Goal: Transaction & Acquisition: Purchase product/service

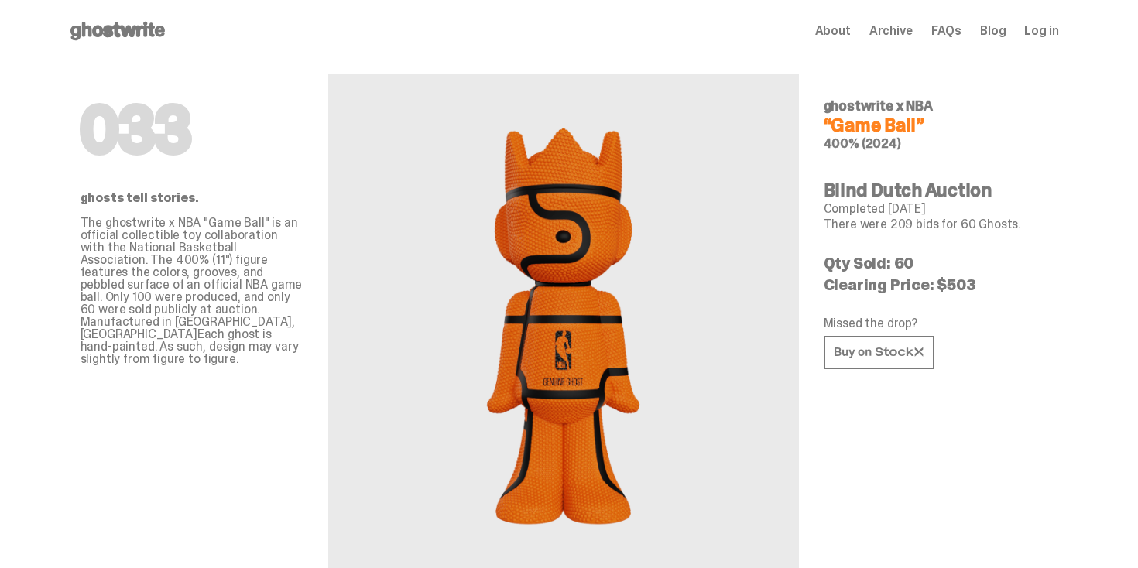
click at [143, 24] on icon at bounding box center [117, 31] width 99 height 25
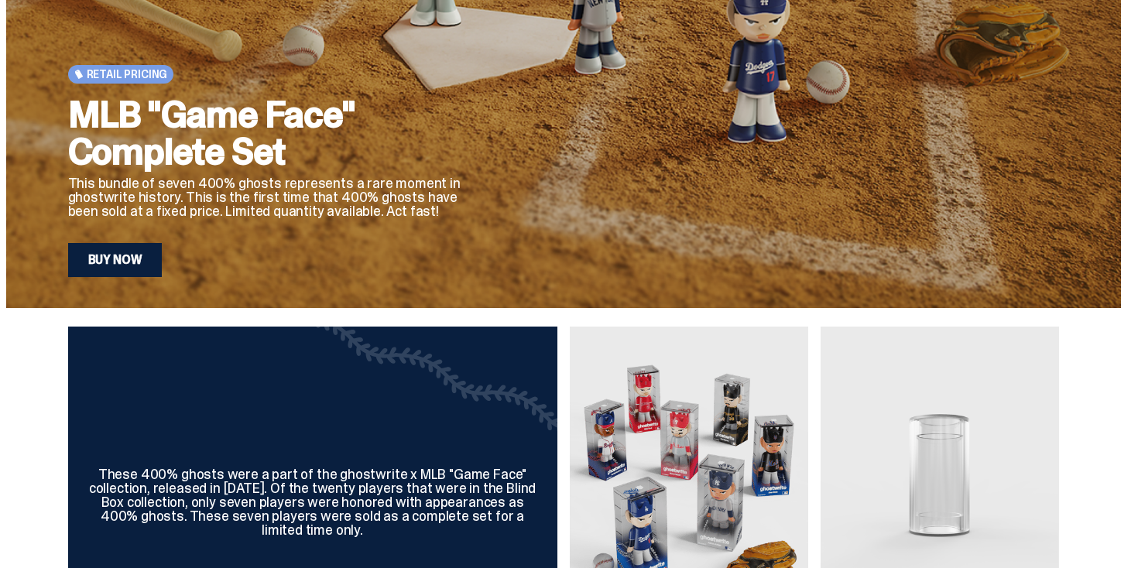
scroll to position [283, 0]
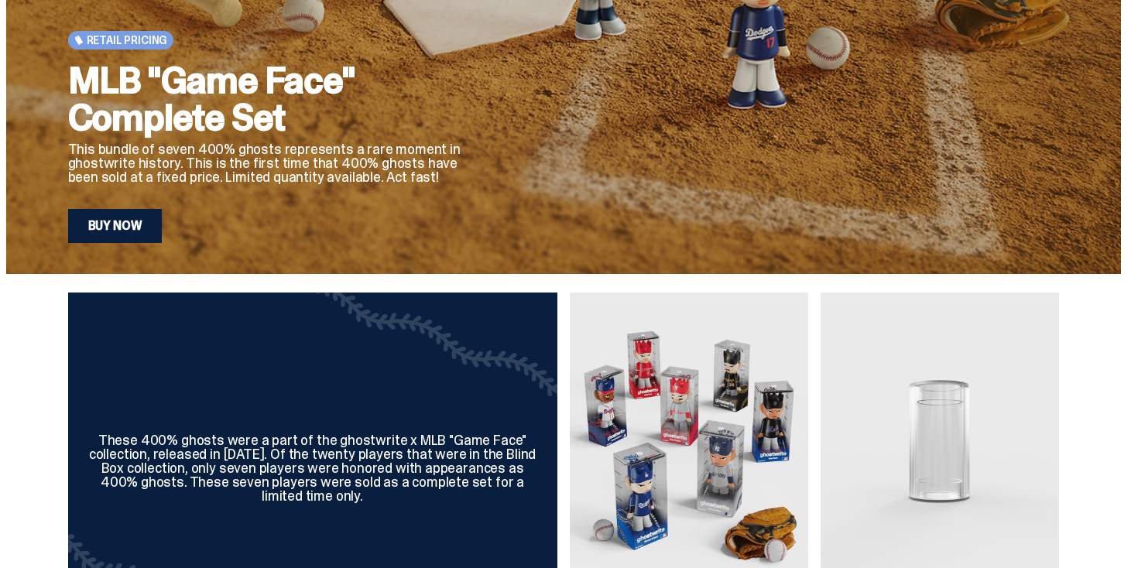
click at [145, 224] on link "Buy Now" at bounding box center [115, 226] width 94 height 34
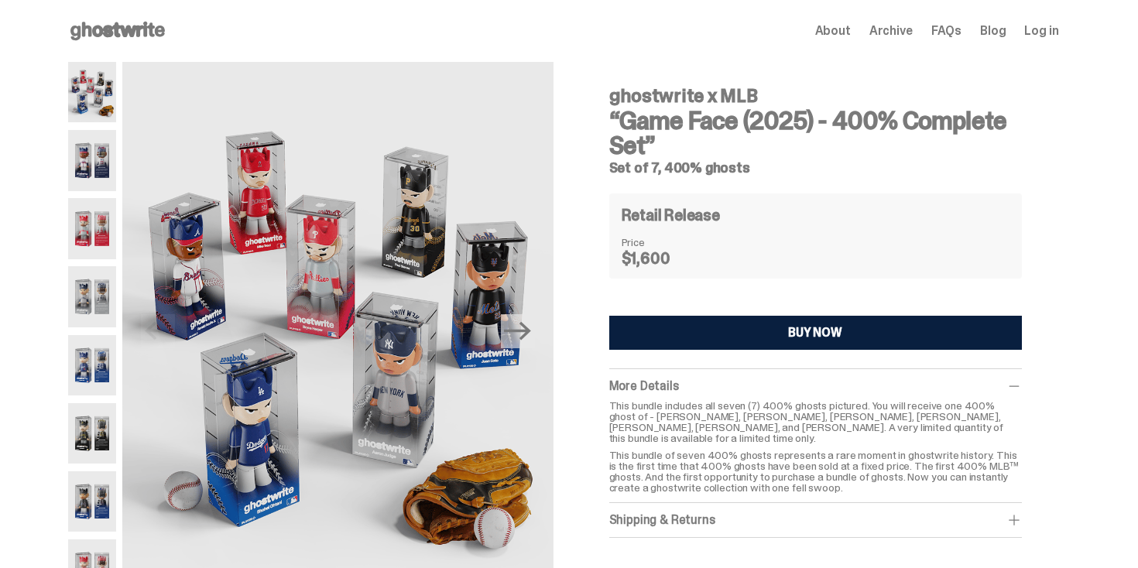
click at [101, 108] on img at bounding box center [92, 92] width 49 height 60
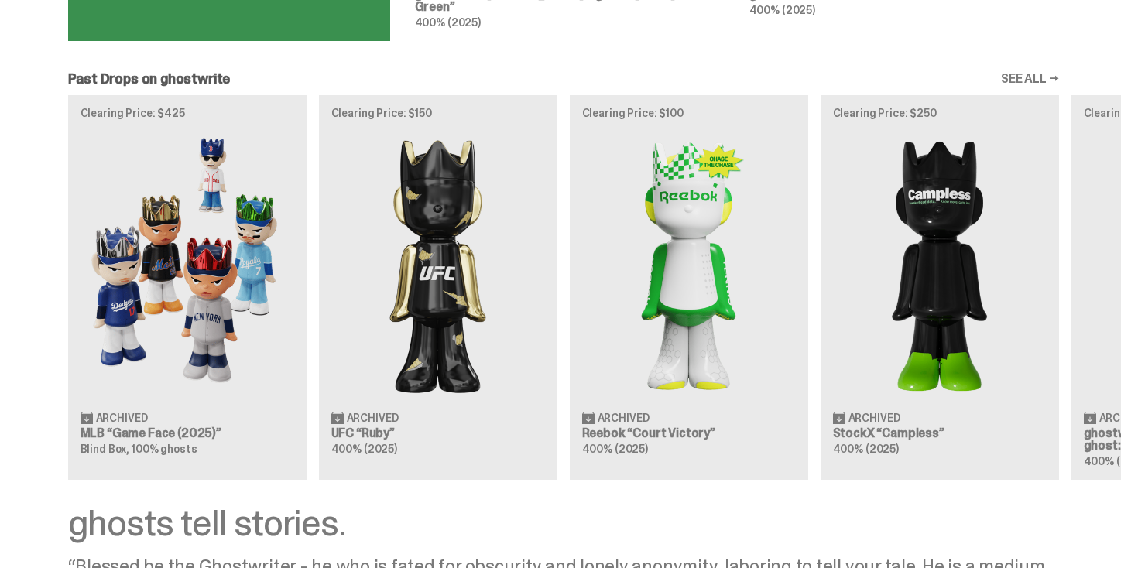
scroll to position [1304, 0]
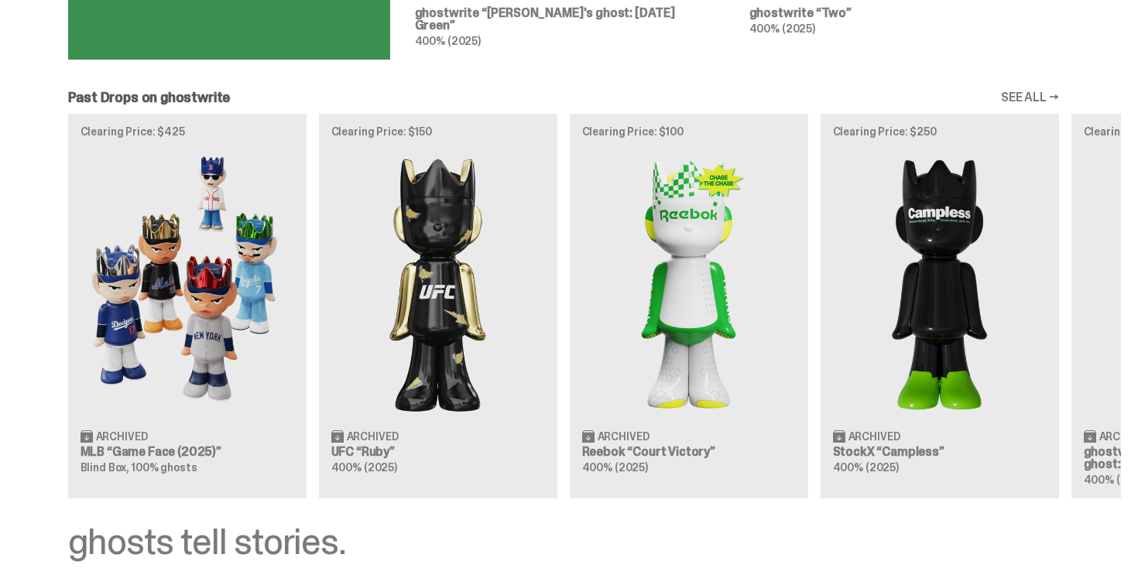
click at [222, 280] on div "Clearing Price: $425 Archived MLB “Game Face (2025)” Blind Box, 100% ghosts Cle…" at bounding box center [563, 306] width 1114 height 384
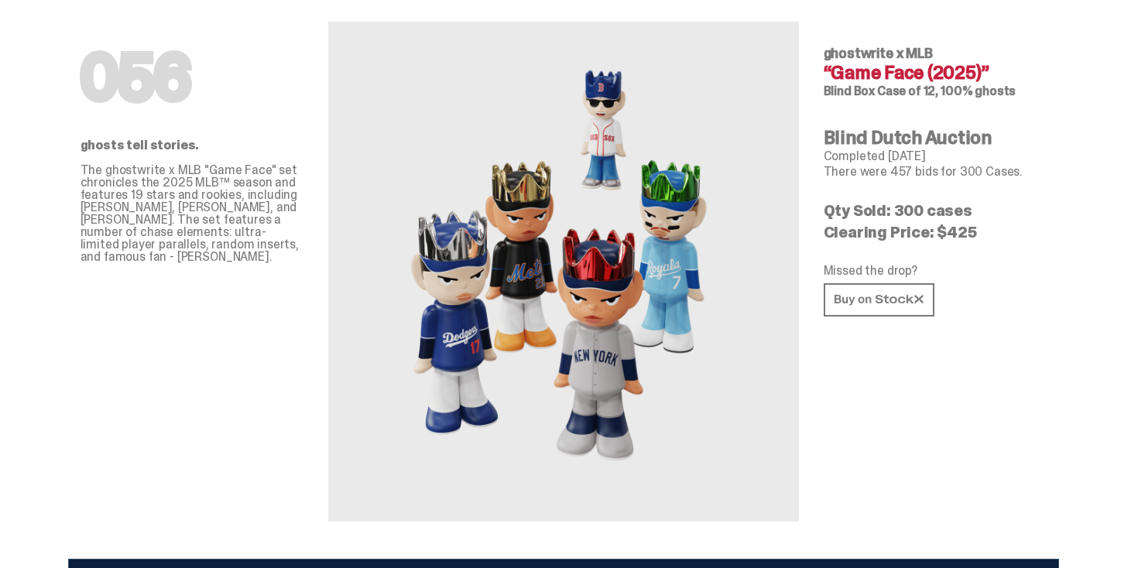
scroll to position [53, 0]
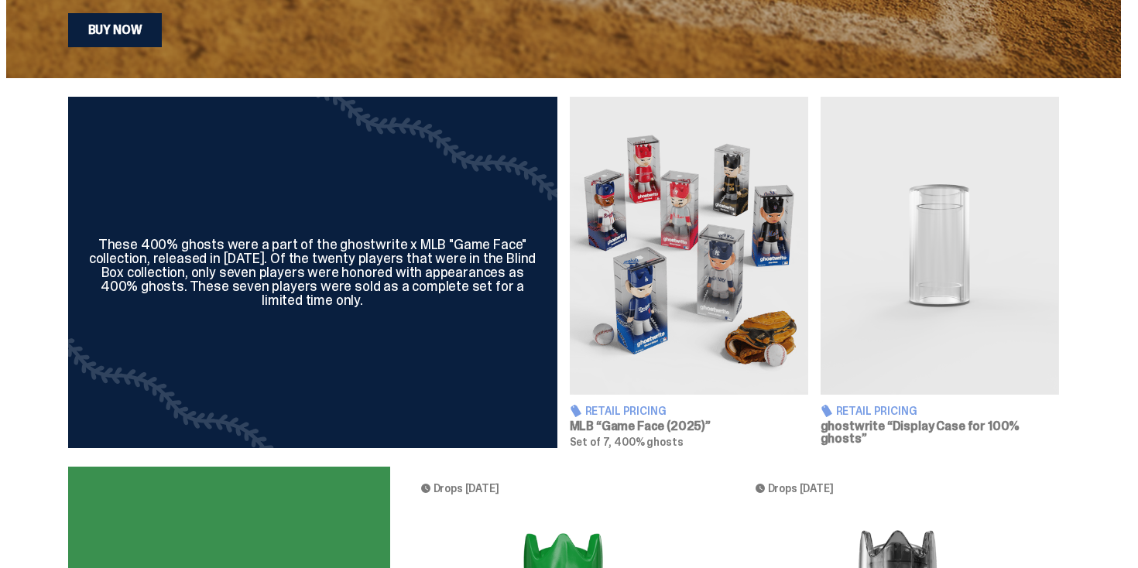
scroll to position [483, 0]
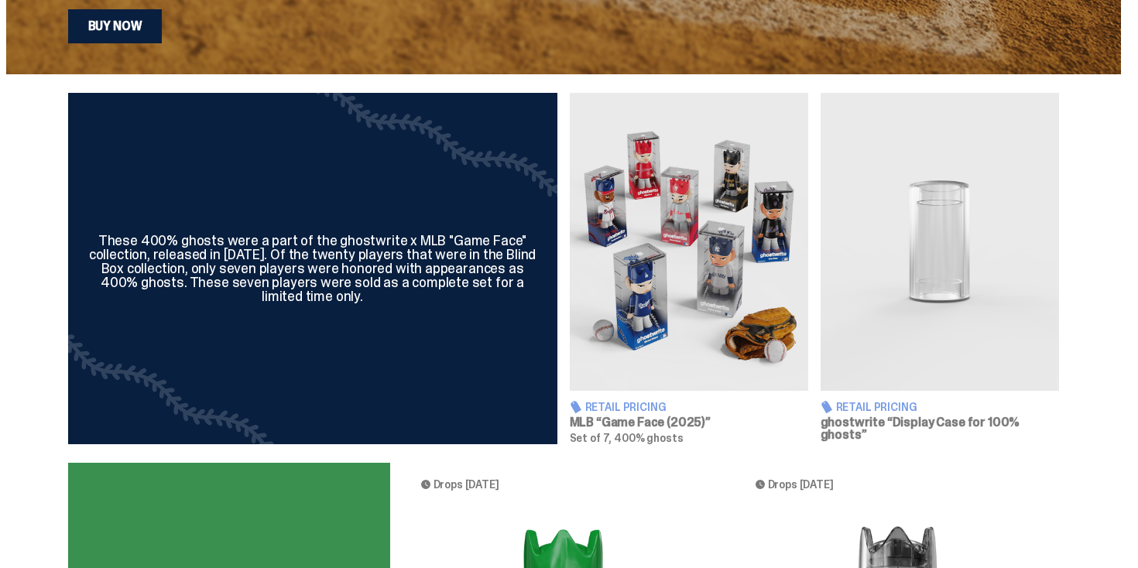
click at [916, 296] on img at bounding box center [939, 242] width 238 height 298
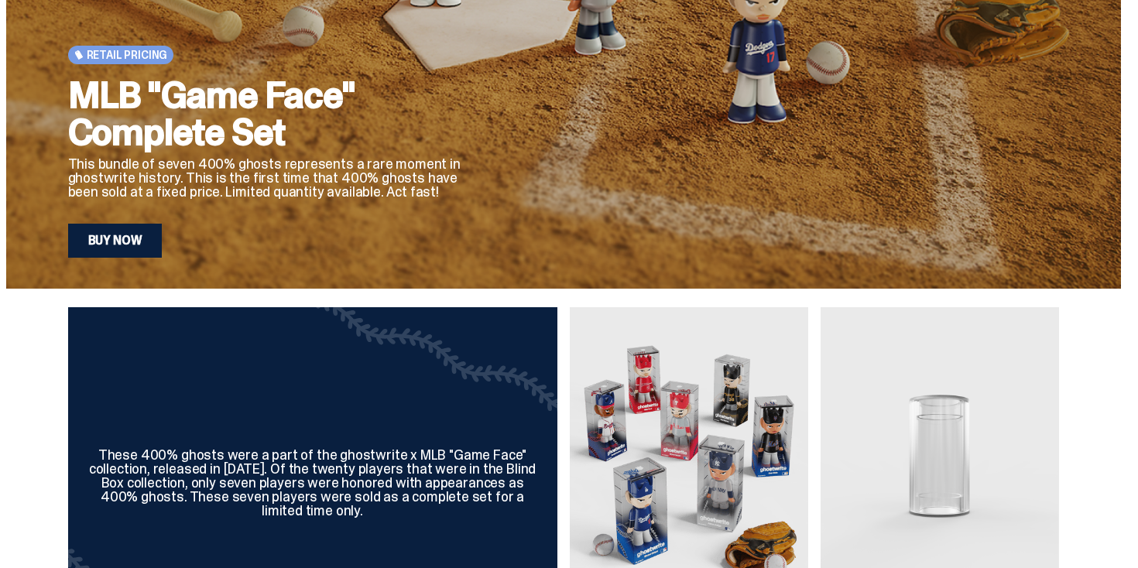
scroll to position [407, 0]
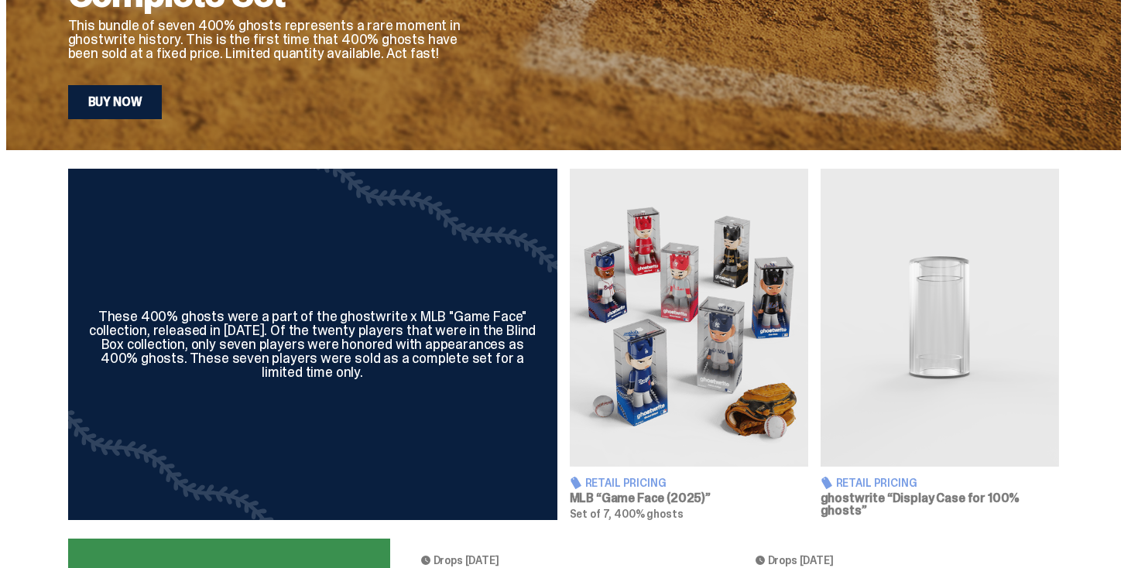
click at [946, 333] on img at bounding box center [939, 318] width 238 height 298
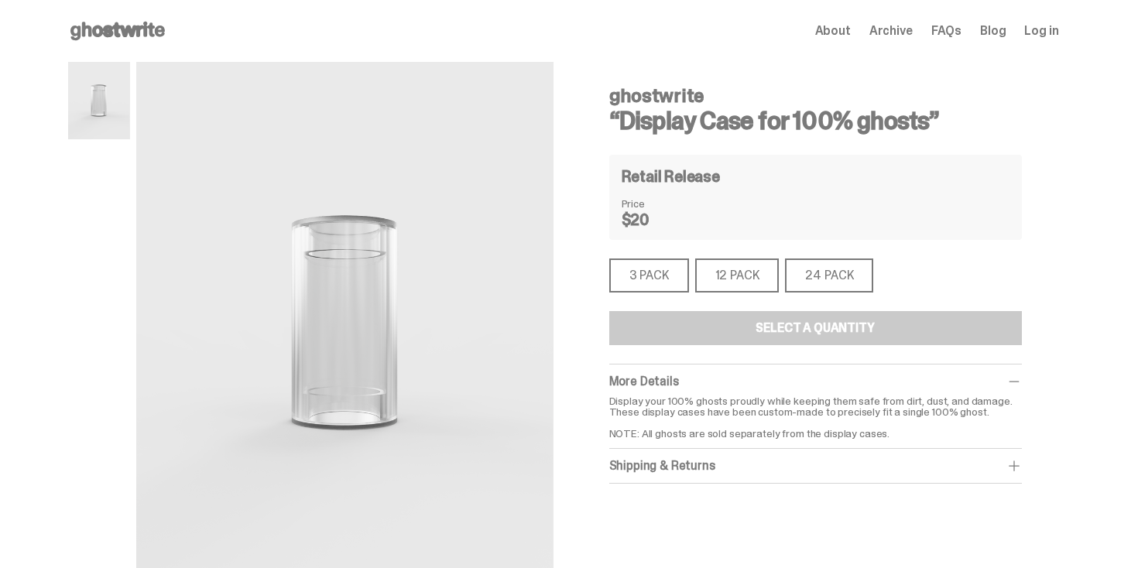
click at [770, 268] on div "12 PACK" at bounding box center [737, 275] width 84 height 34
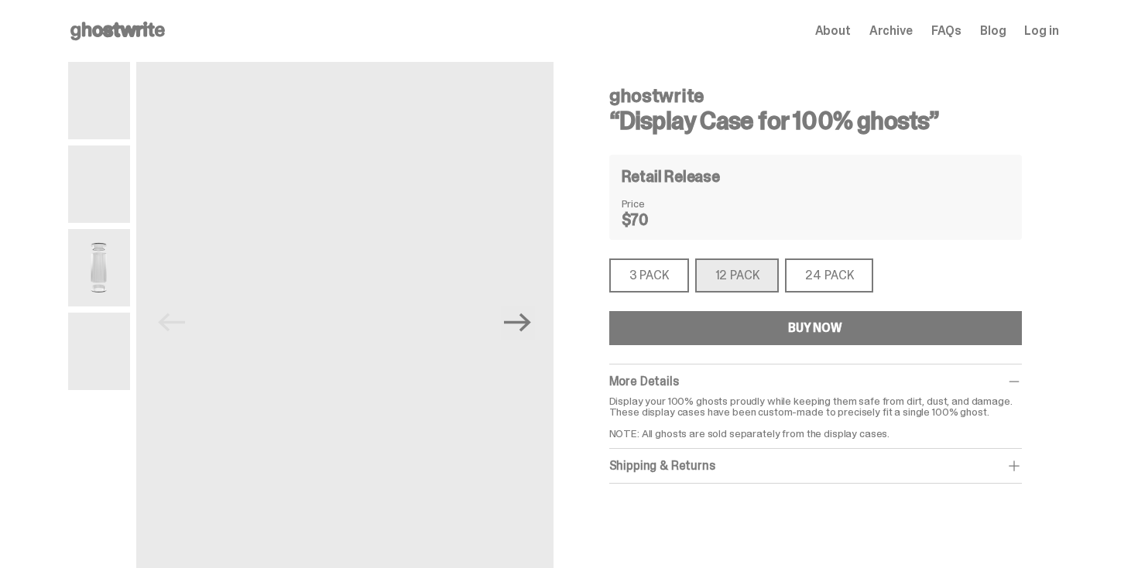
click at [659, 277] on div "3 PACK" at bounding box center [649, 275] width 80 height 34
click at [669, 276] on div "3 PACK" at bounding box center [649, 275] width 80 height 34
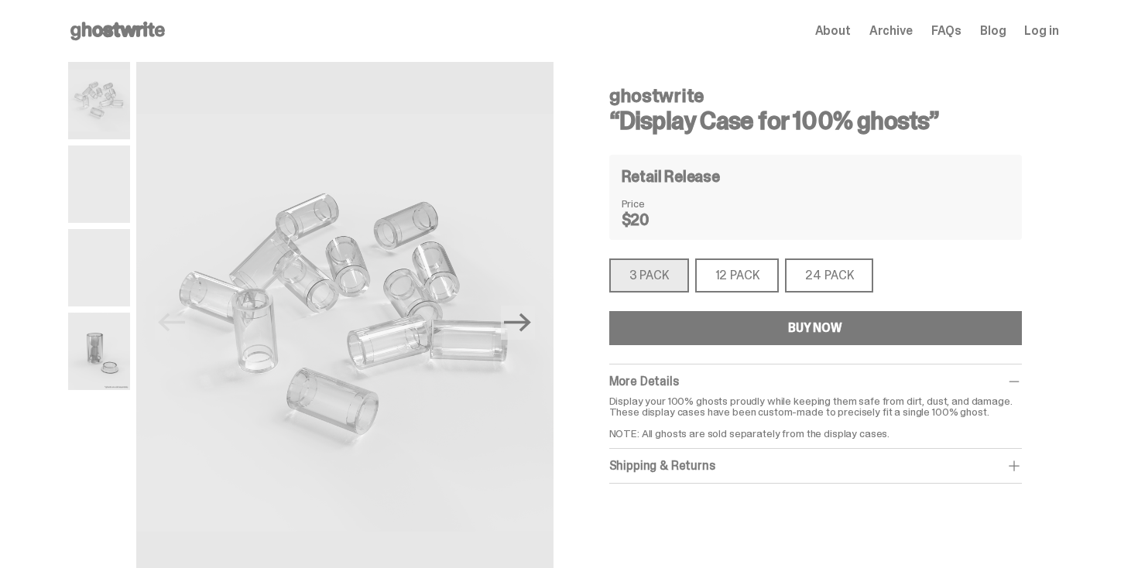
click at [820, 283] on div "24 PACK" at bounding box center [829, 275] width 88 height 34
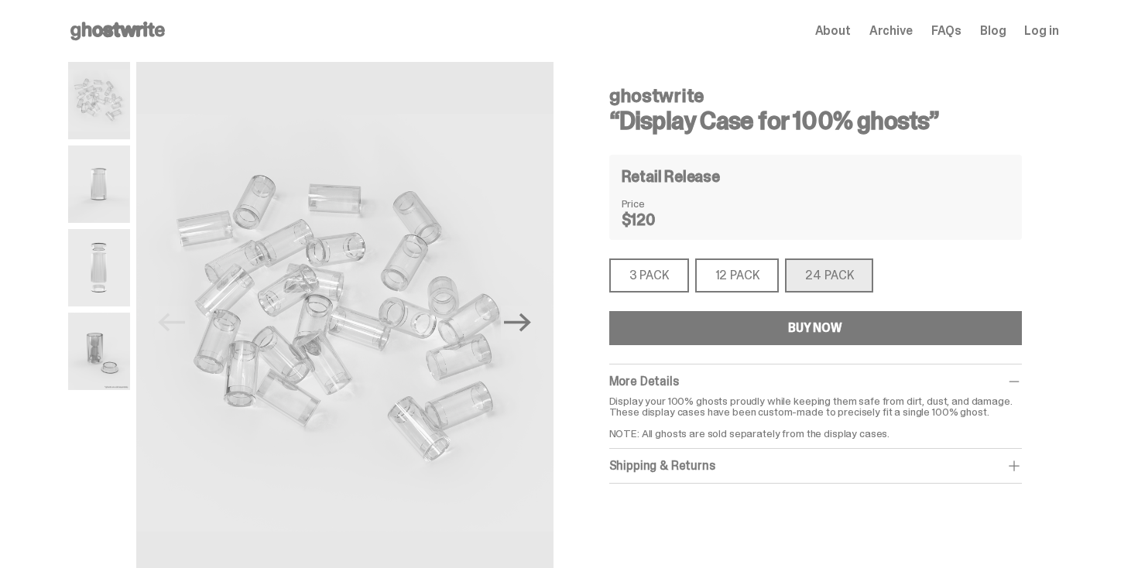
click at [660, 282] on div "3 PACK" at bounding box center [649, 275] width 80 height 34
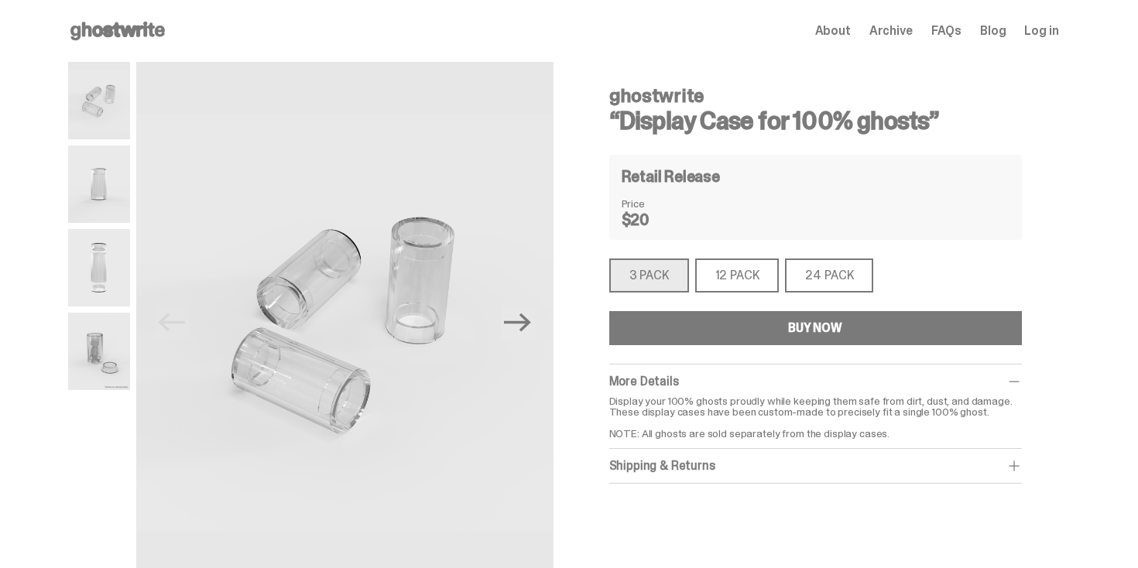
click at [840, 280] on div "24 PACK" at bounding box center [829, 275] width 88 height 34
